Goal: Complete application form

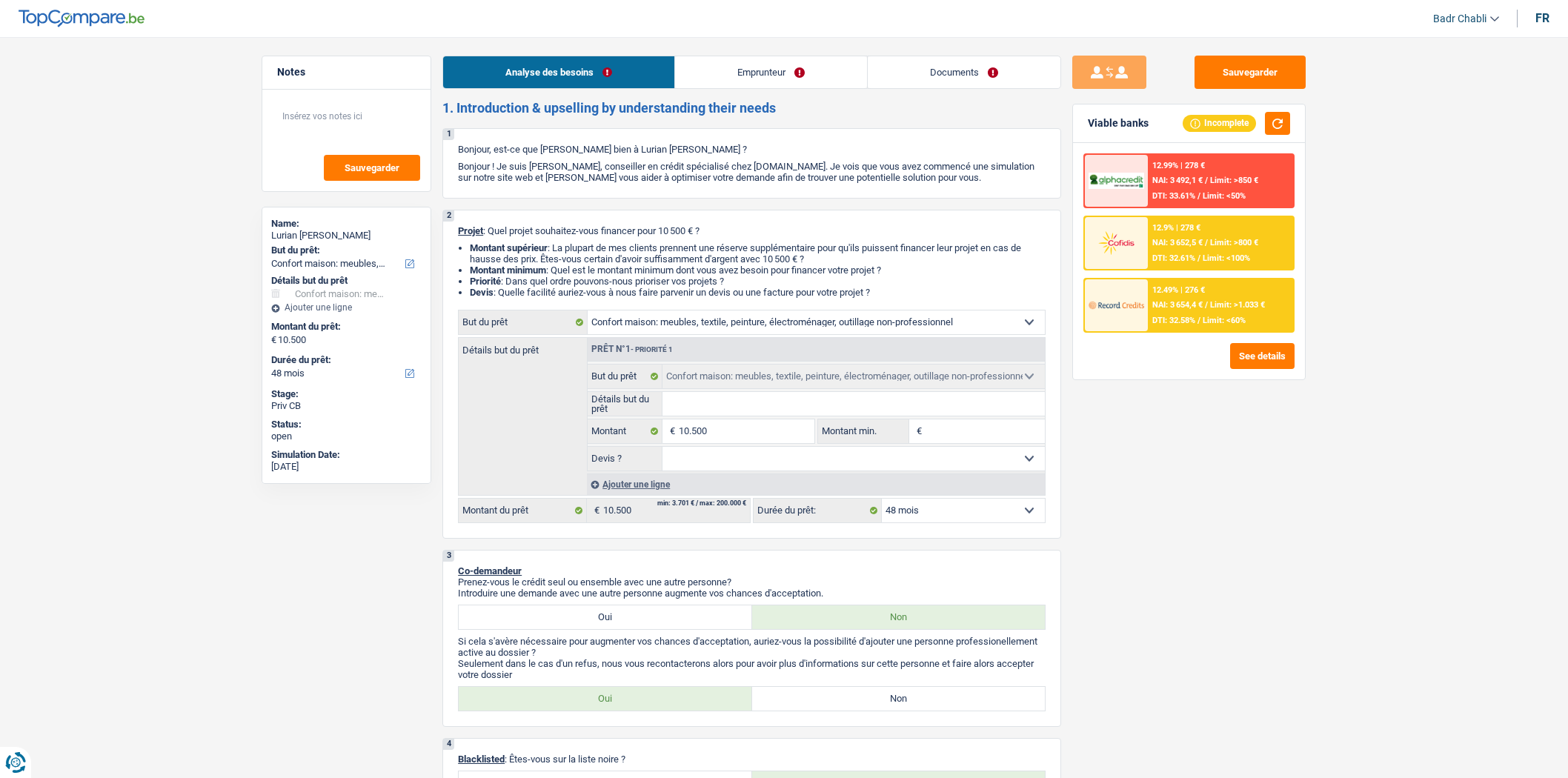
select select "household"
select select "48"
select select "household"
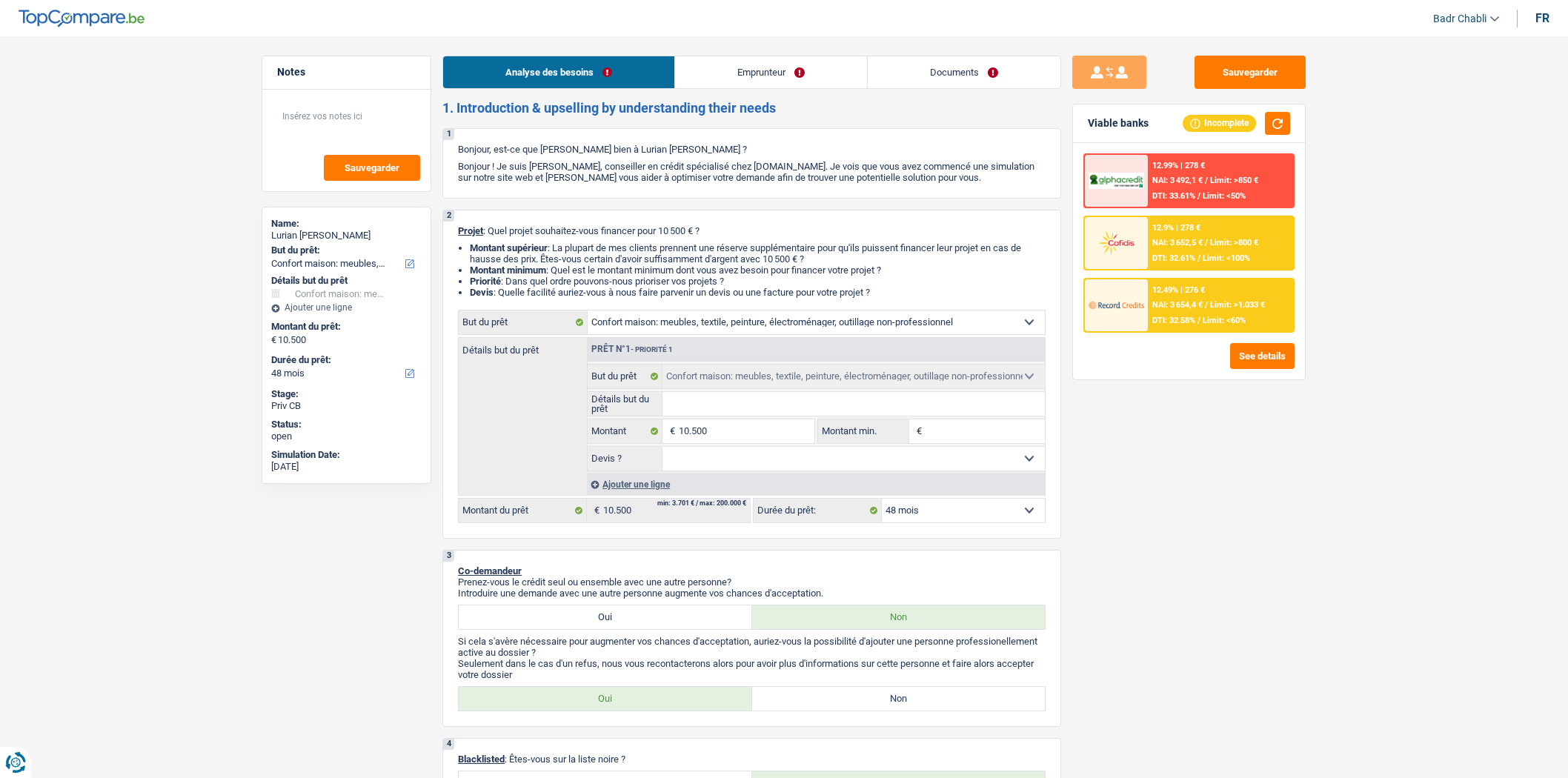
select select "48"
select select "privateEmployee"
select select "other"
select select "netSalary"
select select "mealVouchers"
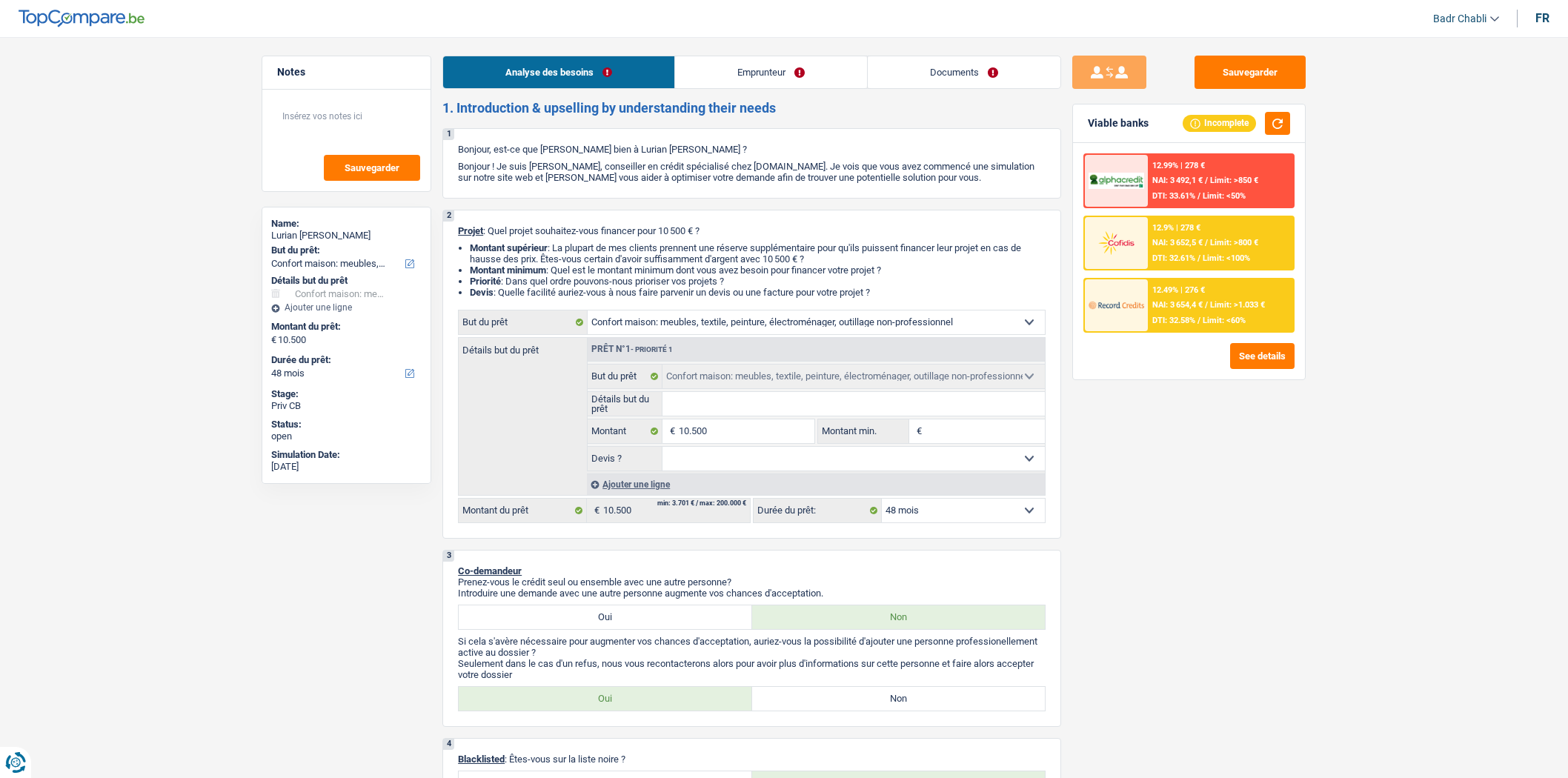
select select "rents"
select select "household"
select select "48"
click at [1113, 455] on div "Sauvegarder Viable banks Incomplete 12.99% | 278 € NAI: 3 492,1 € / Limit: >850…" at bounding box center [1189, 403] width 256 height 696
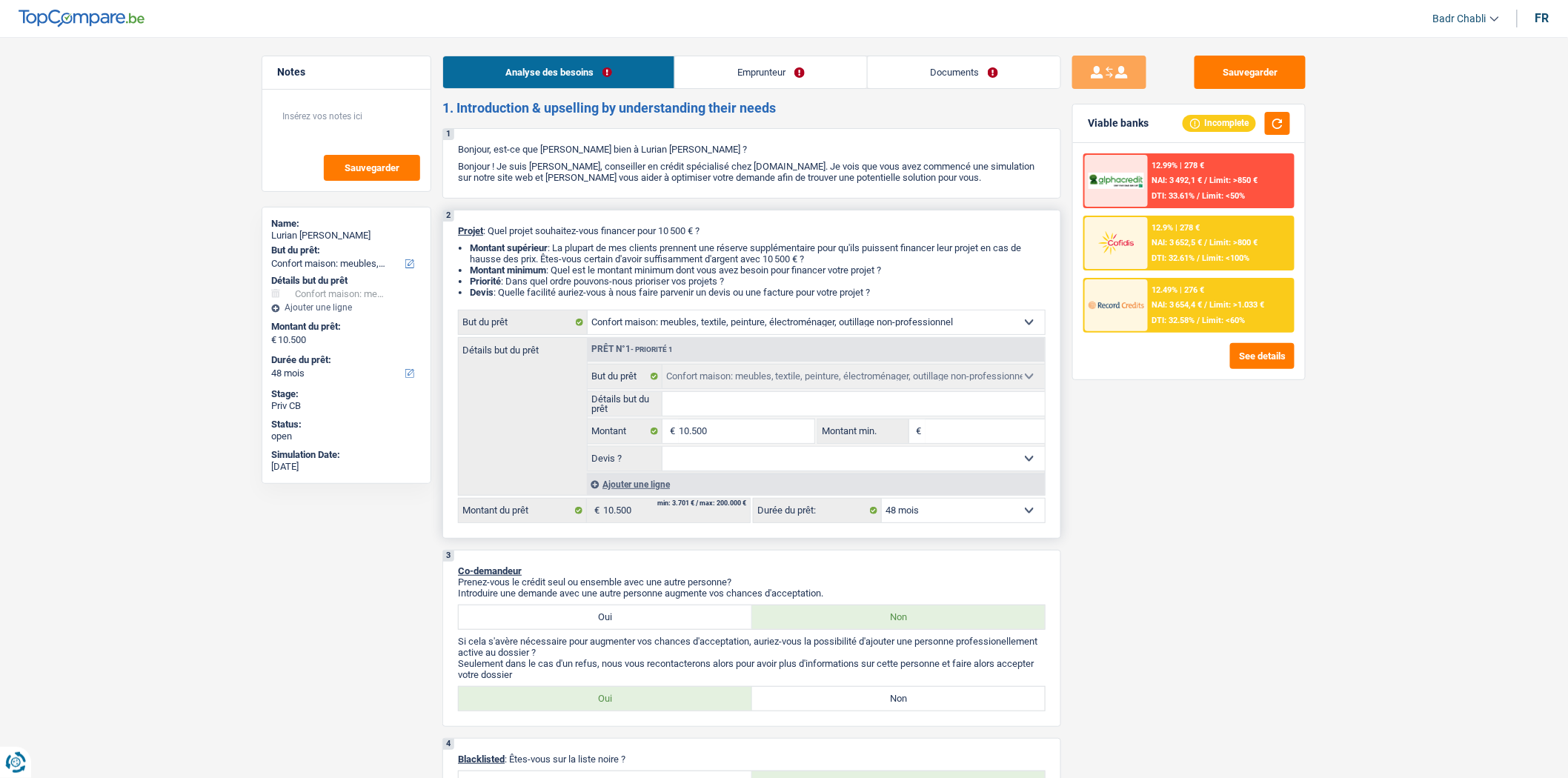
click at [964, 502] on div "12 mois 18 mois 24 mois 30 mois 36 mois 42 mois 48 mois 60 mois Sélectionner un…" at bounding box center [899, 510] width 293 height 25
click at [963, 511] on select "12 mois 18 mois 24 mois 30 mois 36 mois 42 mois 48 mois 60 mois Sélectionner un…" at bounding box center [963, 510] width 163 height 23
select select "60"
click at [882, 503] on select "12 mois 18 mois 24 mois 30 mois 36 mois 42 mois 48 mois 60 mois Sélectionner un…" at bounding box center [963, 510] width 163 height 23
select select "60"
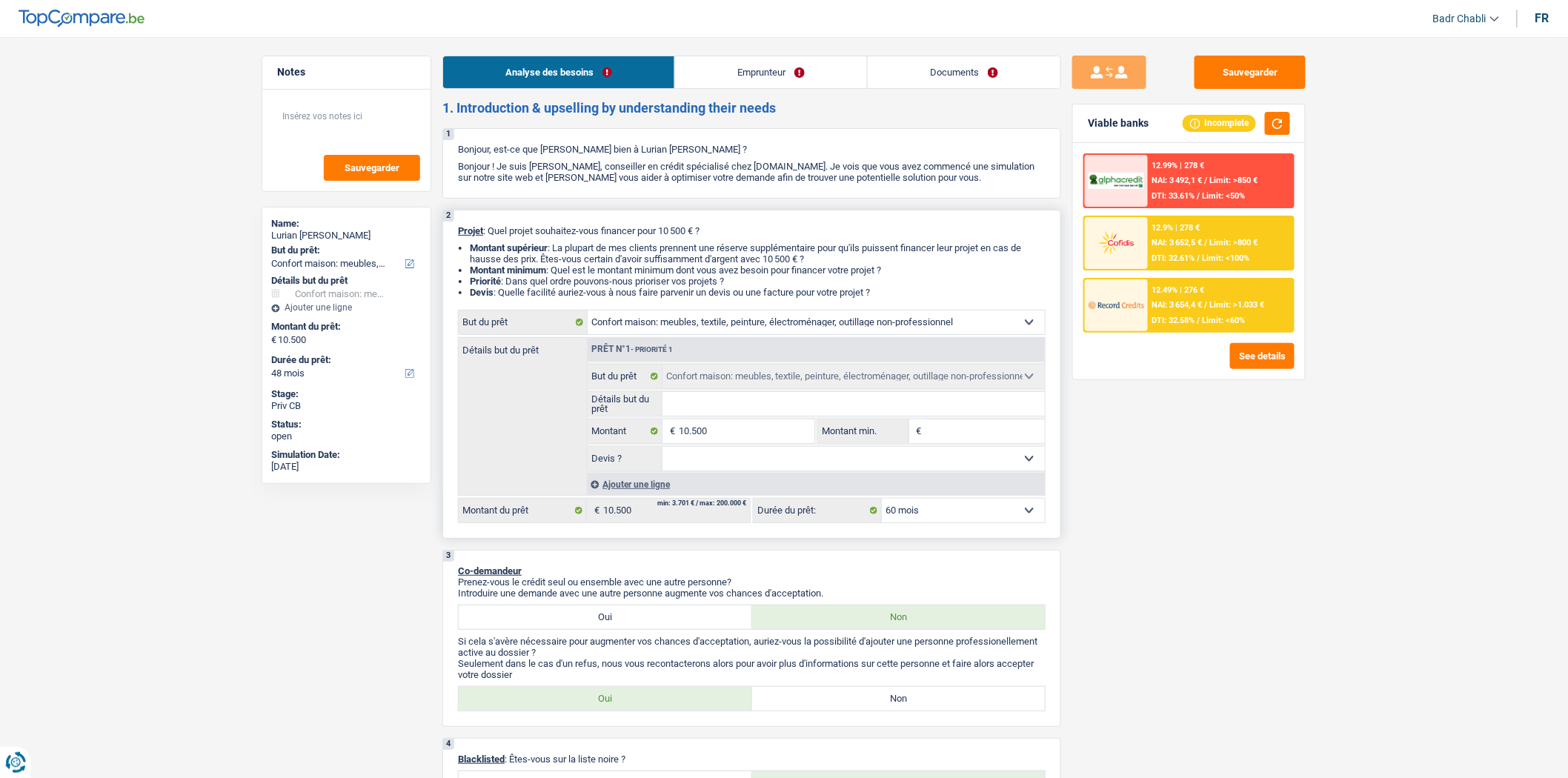
select select "60"
